Goal: Find specific page/section: Find specific page/section

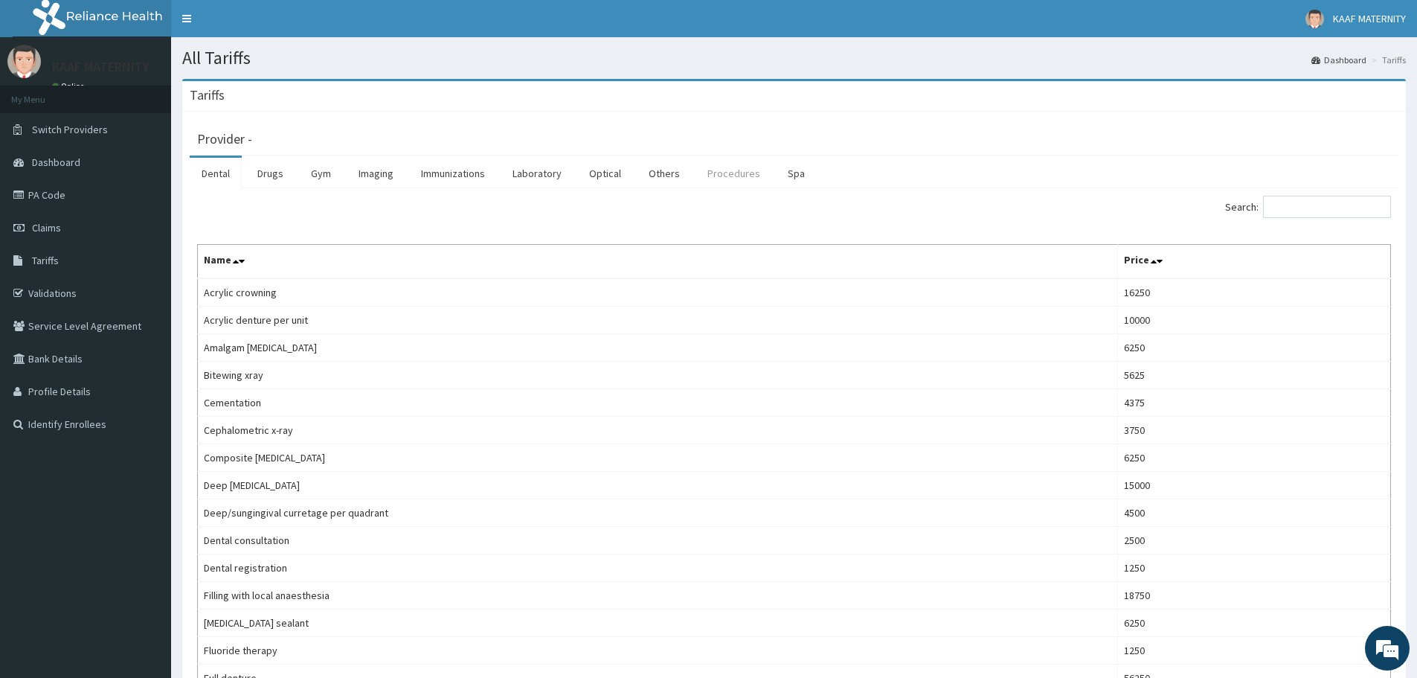
click at [724, 166] on link "Procedures" at bounding box center [734, 173] width 77 height 31
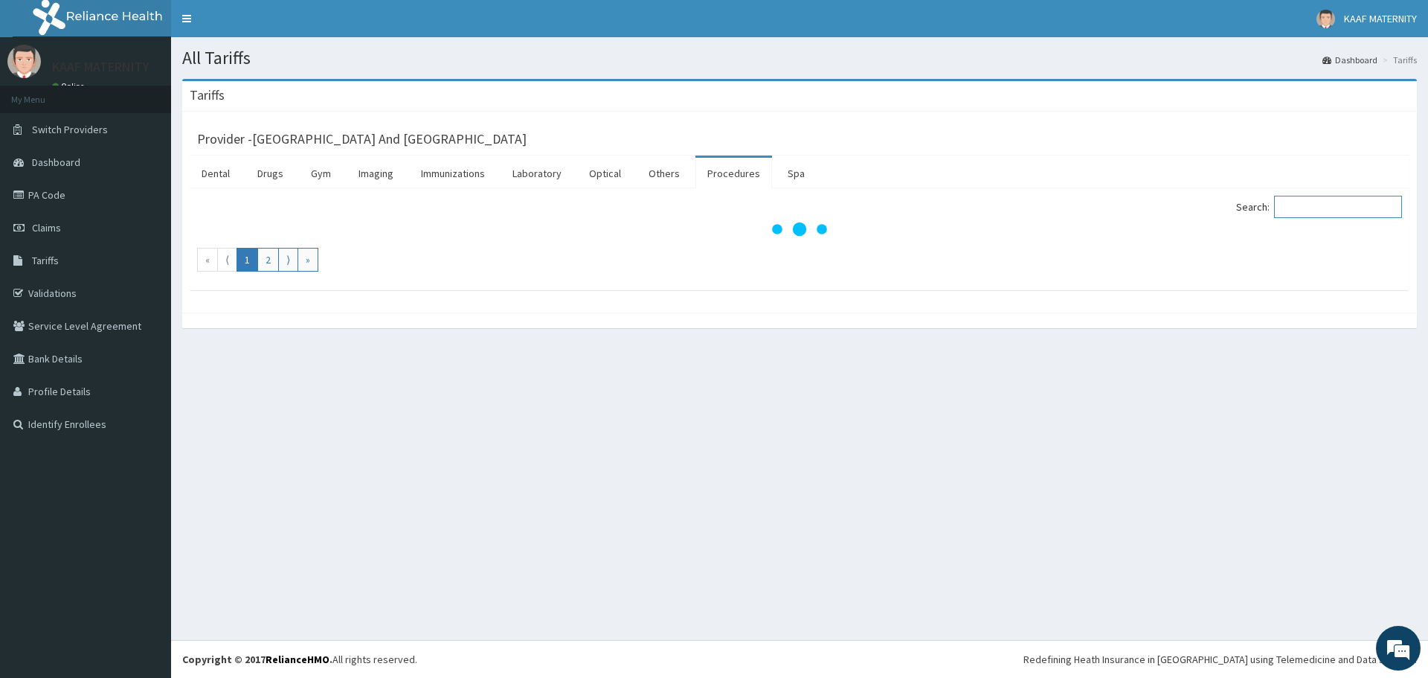
click at [1323, 206] on input "Search:" at bounding box center [1338, 207] width 128 height 22
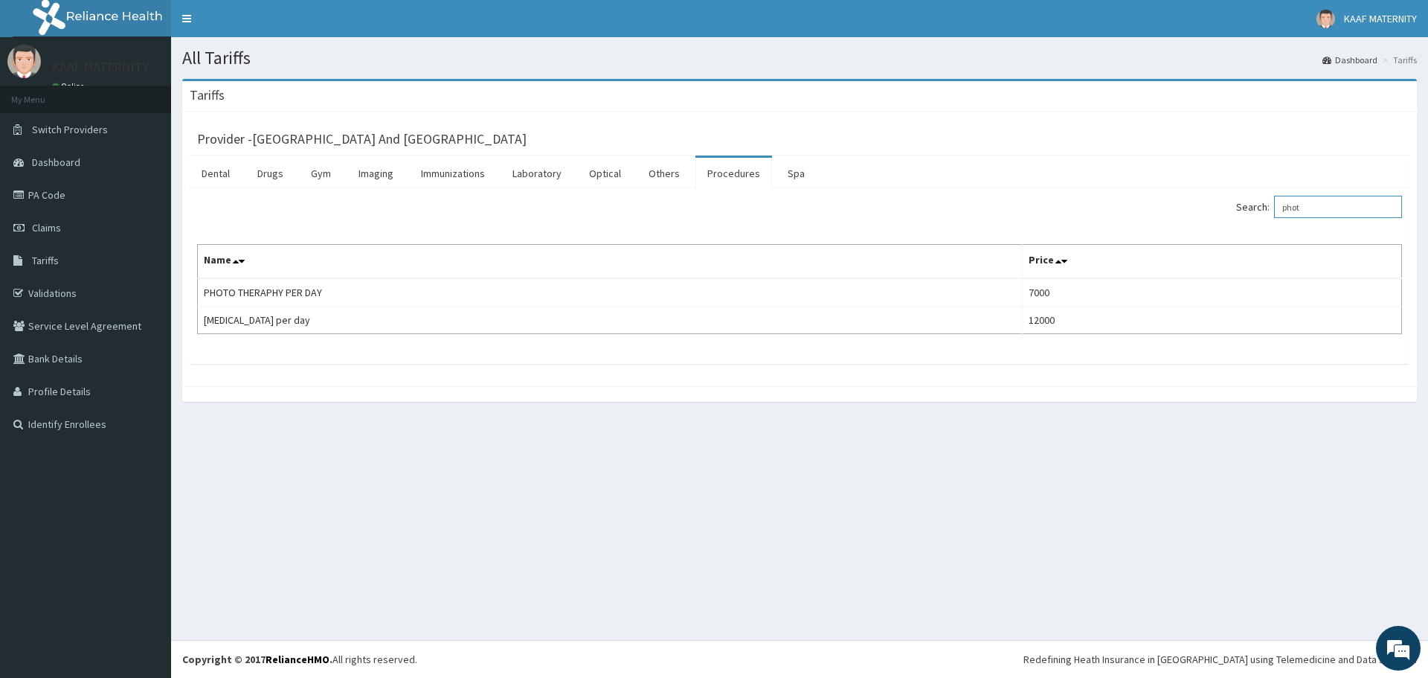
type input "phot"
click at [529, 173] on link "Laboratory" at bounding box center [537, 173] width 73 height 31
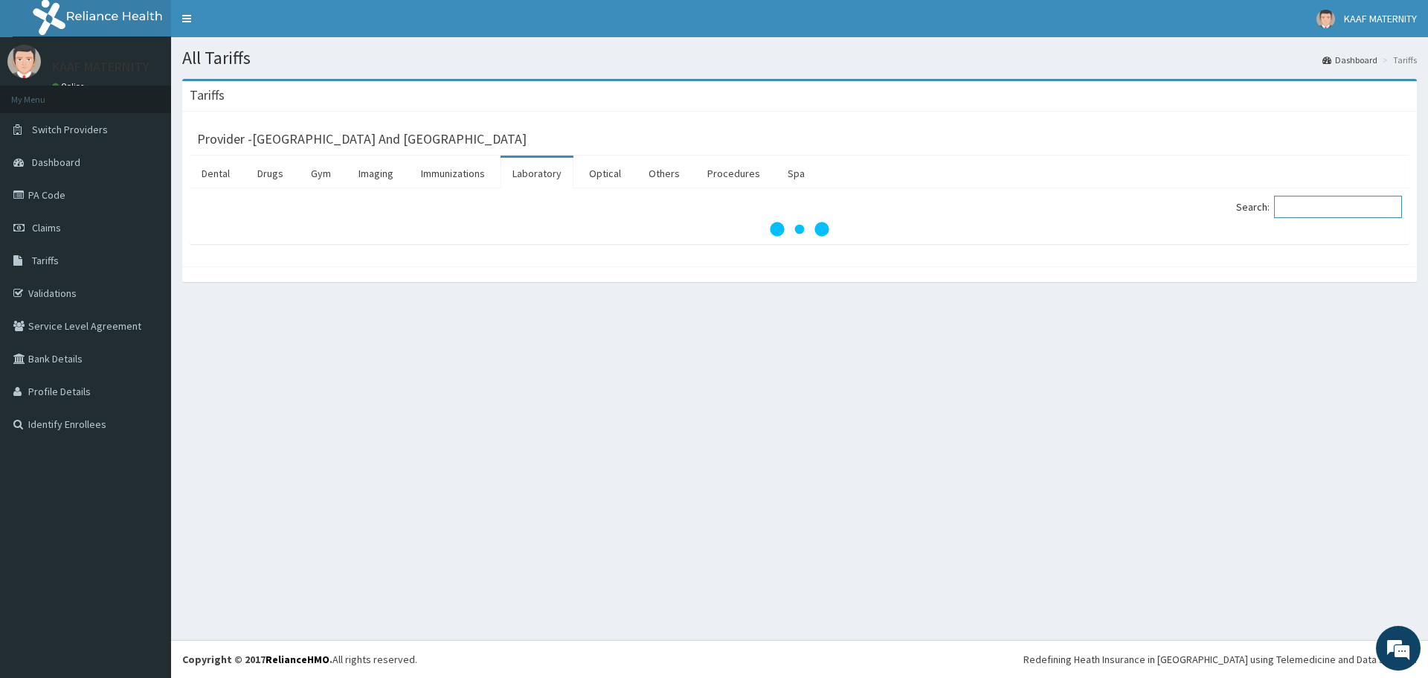
click at [1316, 208] on input "Search:" at bounding box center [1338, 207] width 128 height 22
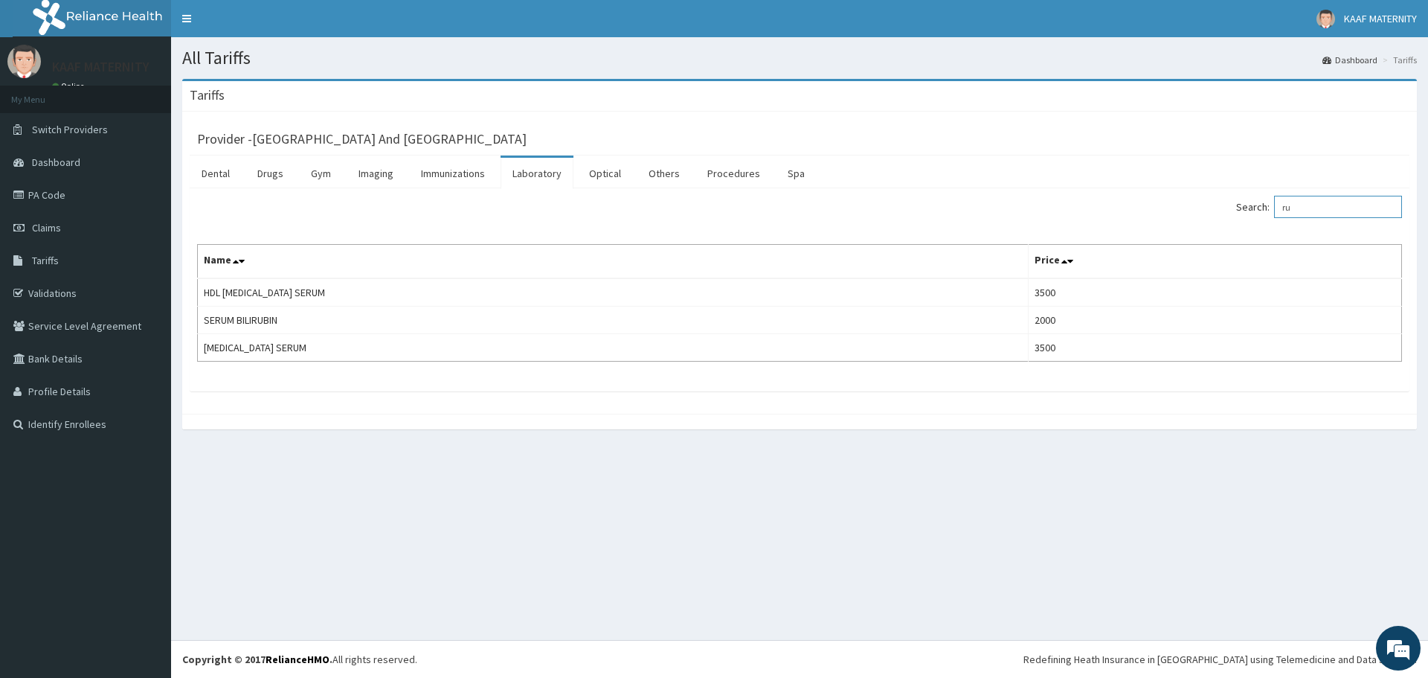
drag, startPoint x: 1309, startPoint y: 205, endPoint x: 1282, endPoint y: 211, distance: 27.6
click at [1282, 211] on label "Search: ru" at bounding box center [1319, 207] width 166 height 22
drag, startPoint x: 1327, startPoint y: 208, endPoint x: 1284, endPoint y: 209, distance: 43.2
click at [1284, 209] on label "Search: TOTAL" at bounding box center [1319, 207] width 166 height 22
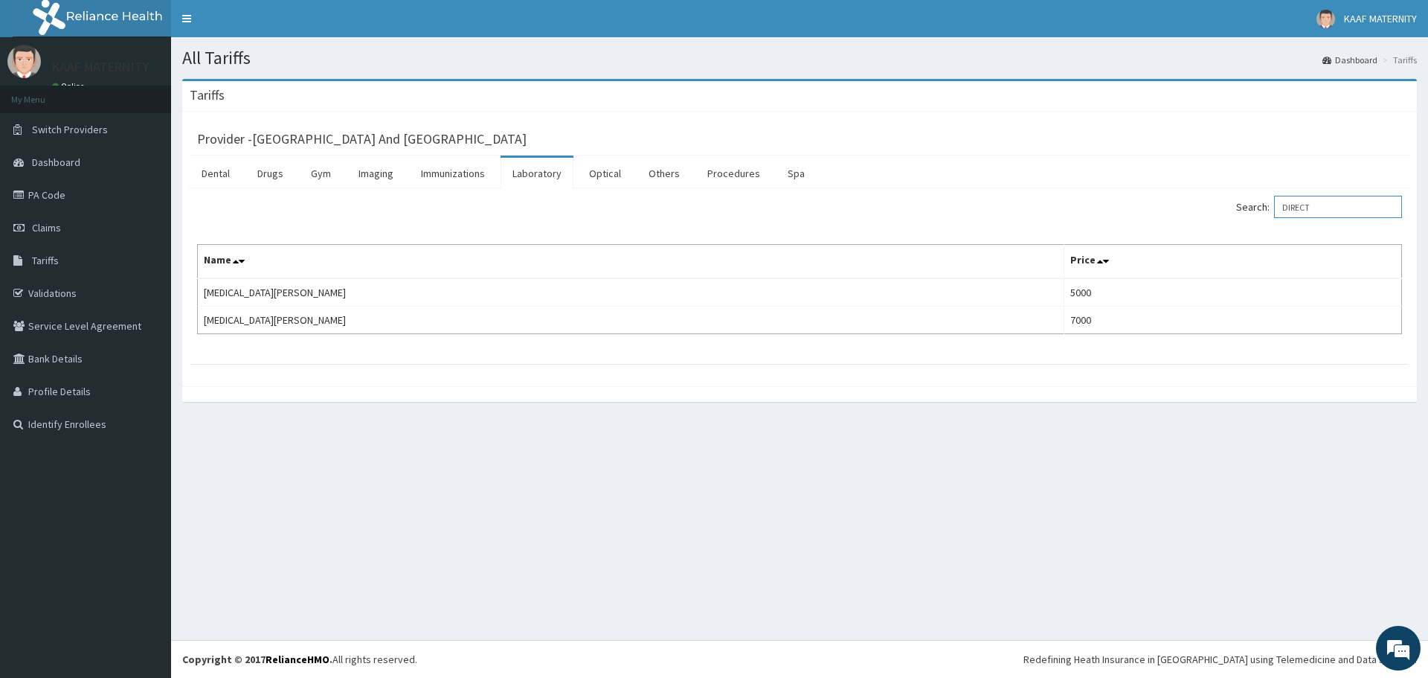
type input "DIRECT"
click at [51, 192] on link "PA Code" at bounding box center [85, 195] width 171 height 33
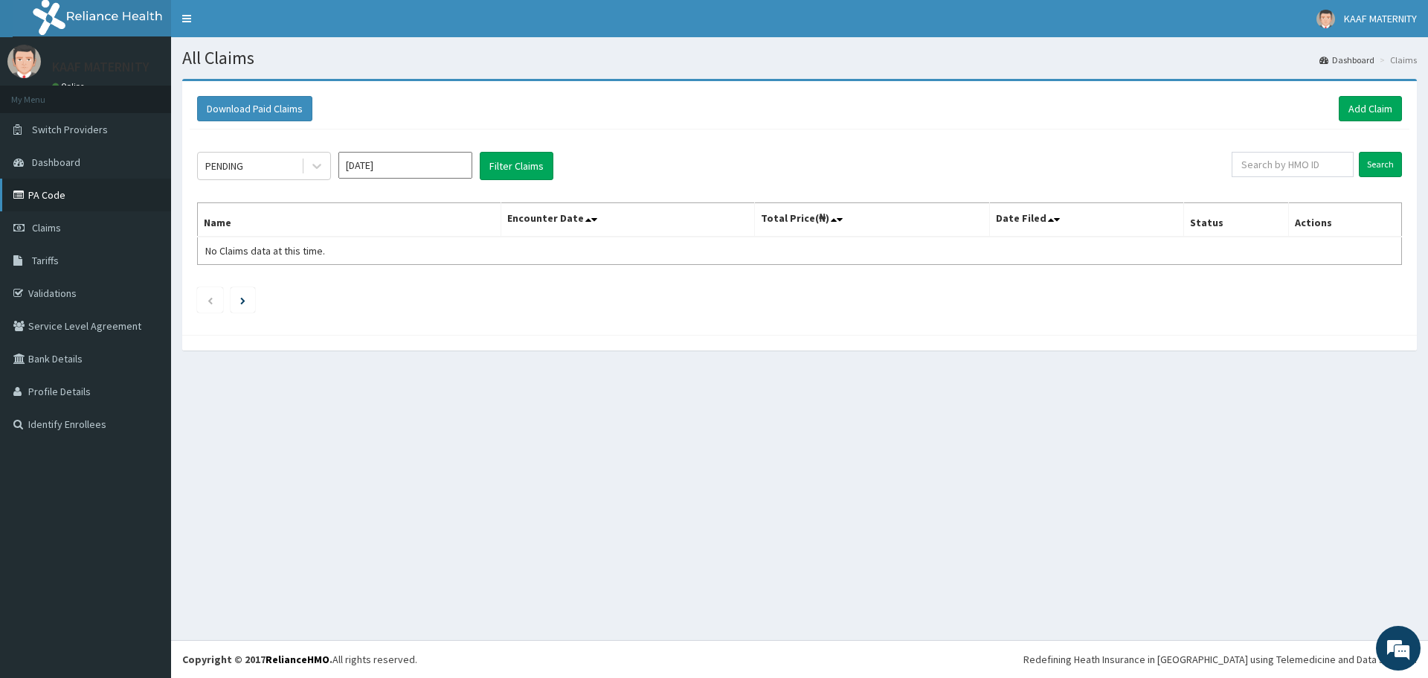
click at [55, 187] on link "PA Code" at bounding box center [85, 195] width 171 height 33
